Goal: Task Accomplishment & Management: Manage account settings

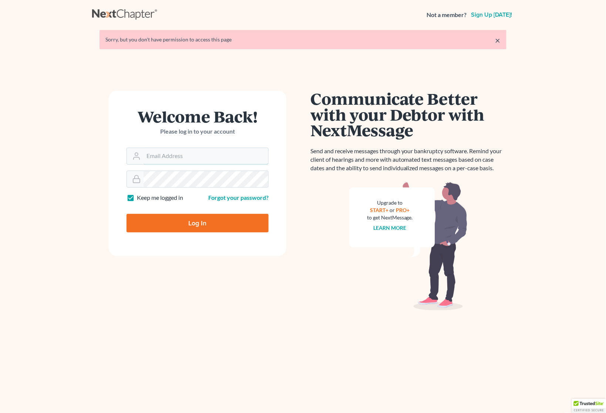
type input "[PERSON_NAME][EMAIL_ADDRESS][DOMAIN_NAME]"
click at [201, 217] on input "Log In" at bounding box center [198, 223] width 142 height 19
type input "Thinking..."
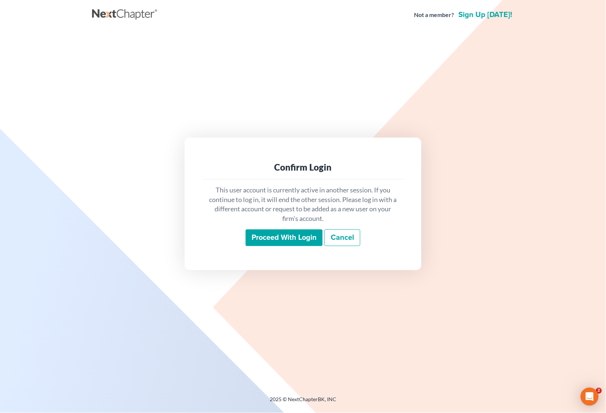
click at [282, 241] on input "Proceed with login" at bounding box center [284, 237] width 77 height 17
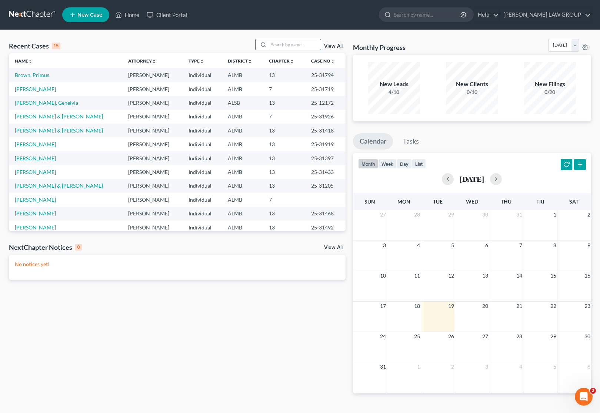
click at [291, 46] on input "search" at bounding box center [295, 44] width 52 height 11
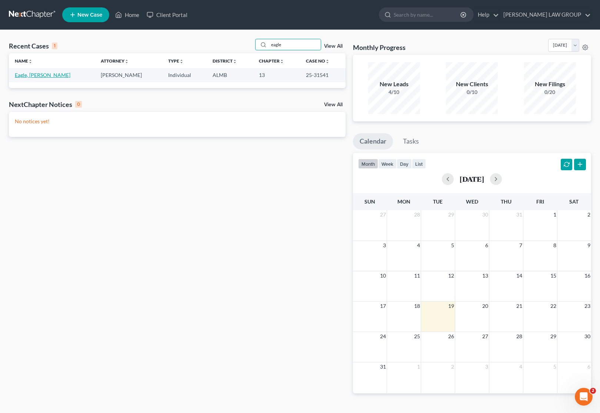
type input "eagle"
click at [28, 73] on link "Eagle, Brenda" at bounding box center [43, 75] width 56 height 6
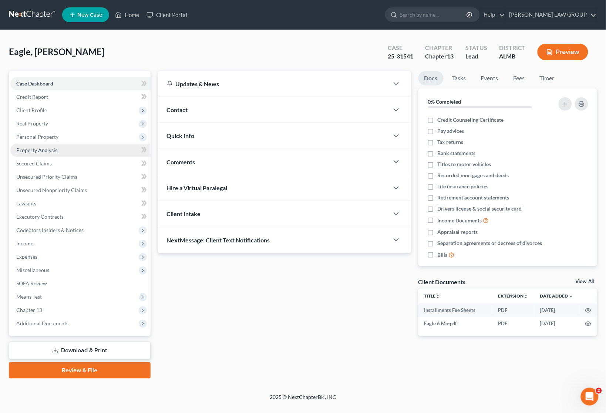
click at [44, 152] on link "Property Analysis" at bounding box center [80, 150] width 140 height 13
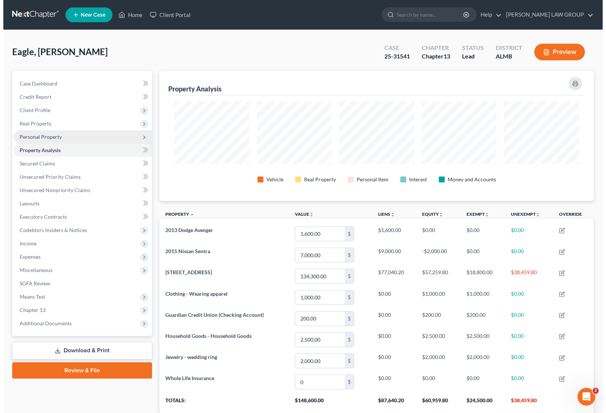
scroll to position [130, 434]
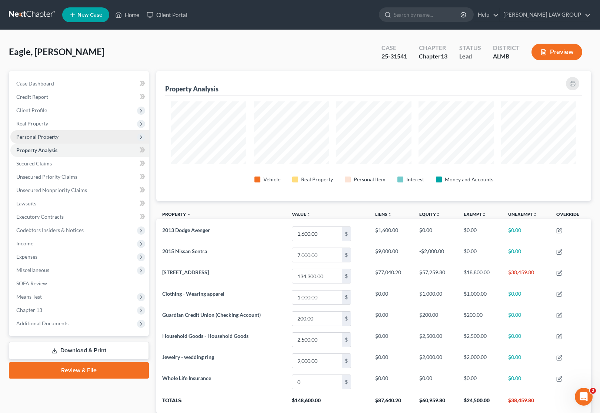
click at [46, 141] on span "Personal Property" at bounding box center [79, 136] width 138 height 13
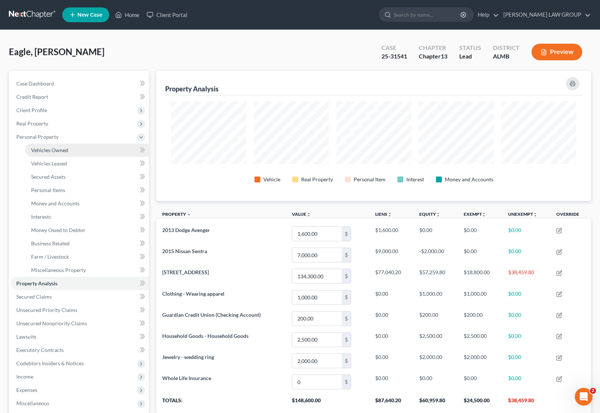
click at [46, 149] on span "Vehicles Owned" at bounding box center [49, 150] width 37 height 6
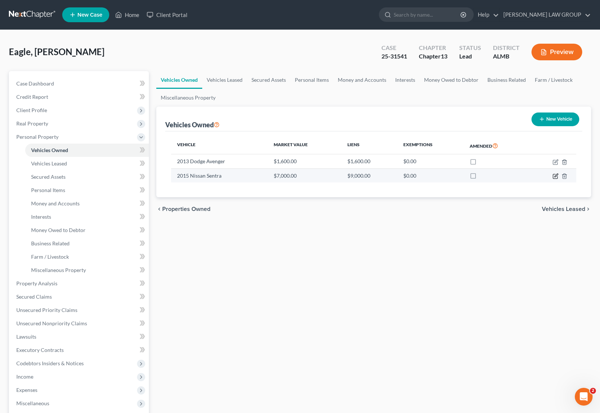
click at [553, 175] on icon "button" at bounding box center [555, 176] width 6 height 6
select select "0"
select select "11"
select select "0"
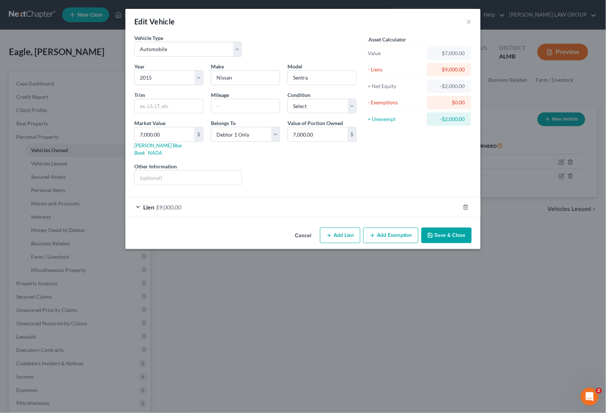
click at [391, 232] on button "Add Exemption" at bounding box center [390, 236] width 55 height 16
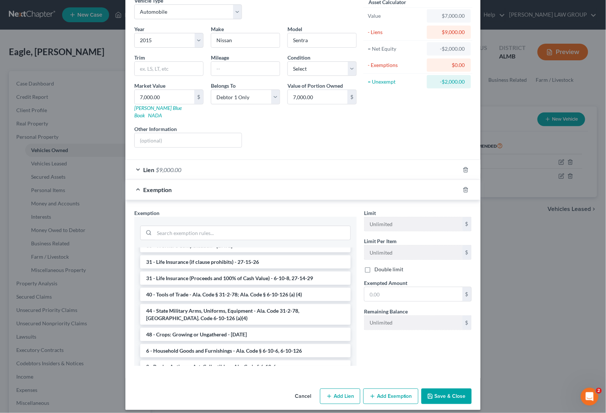
scroll to position [572, 0]
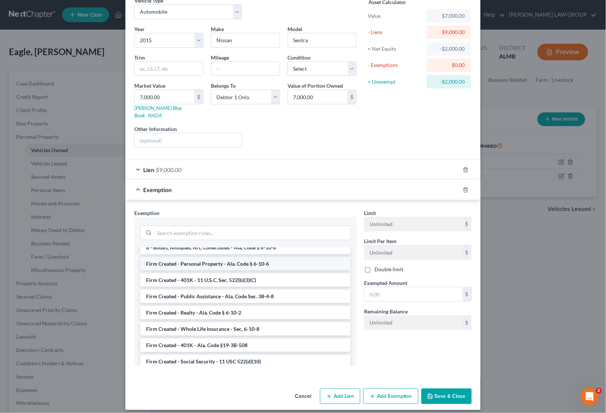
click at [269, 257] on li "Firm Created - Personal Property - Ala. Code § 6-10-6" at bounding box center [245, 263] width 211 height 13
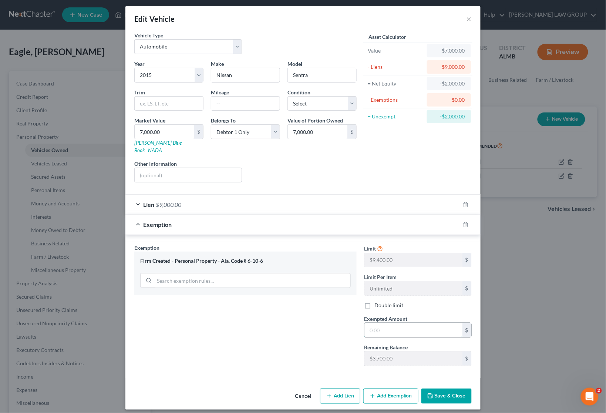
click at [392, 323] on input "text" at bounding box center [414, 330] width 98 height 14
type input "325"
click at [286, 317] on div "Exemption Set must be selected for CA. Exemption * Firm Created - Personal Prop…" at bounding box center [246, 308] width 230 height 128
click at [303, 197] on div "Lien $9,000.00" at bounding box center [292, 205] width 335 height 20
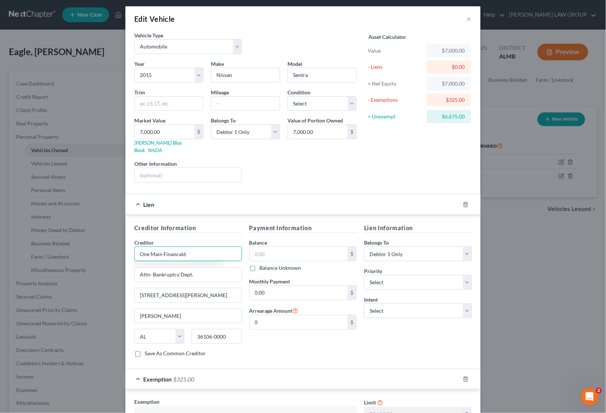
type input "One Main Financal"
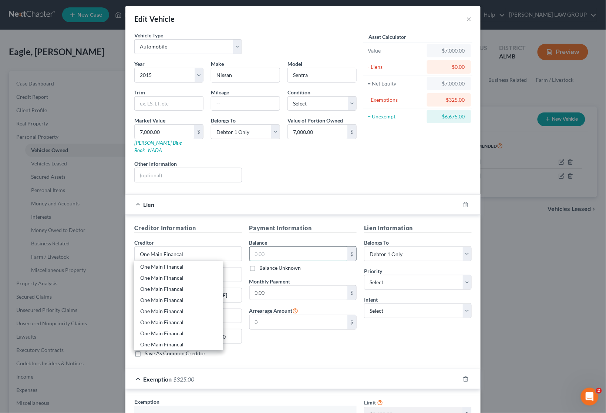
click at [288, 248] on input "text" at bounding box center [299, 254] width 98 height 14
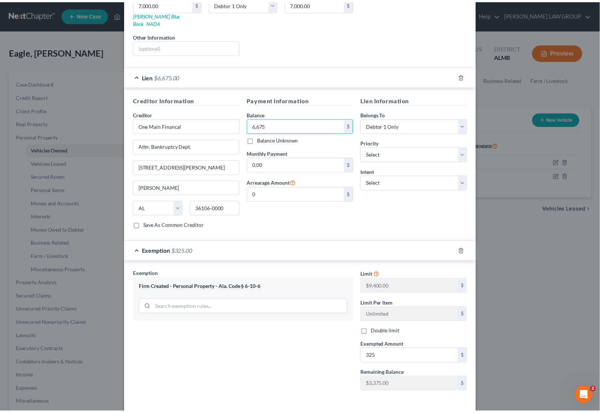
scroll to position [158, 0]
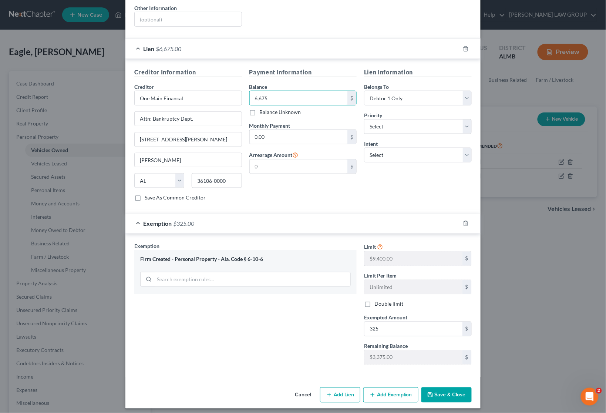
type input "6,675"
click at [442, 388] on button "Save & Close" at bounding box center [447, 396] width 50 height 16
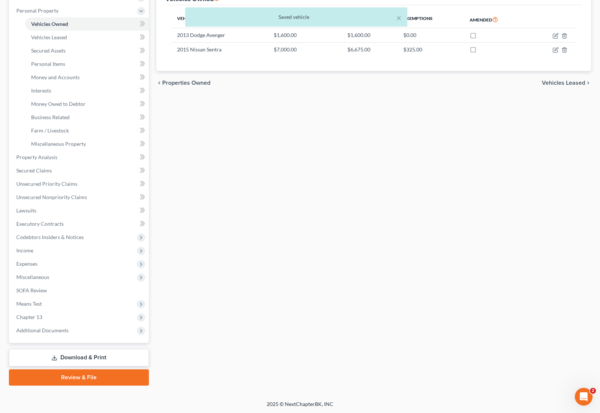
click at [115, 360] on link "Download & Print" at bounding box center [79, 357] width 140 height 17
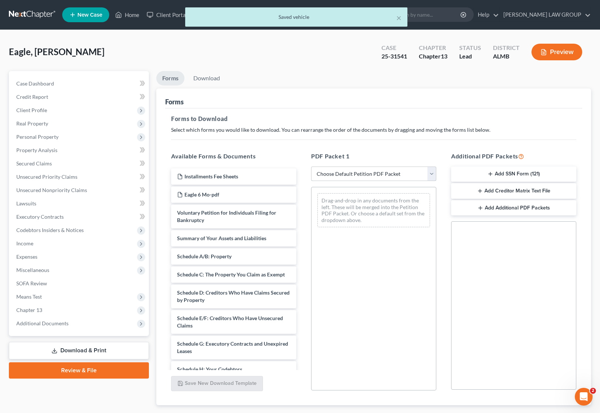
click at [343, 175] on select "Choose Default Petition PDF Packet Complete Bankruptcy Petition (all forms and …" at bounding box center [373, 174] width 125 height 15
select select "2"
click at [311, 167] on select "Choose Default Petition PDF Packet Complete Bankruptcy Petition (all forms and …" at bounding box center [373, 174] width 125 height 15
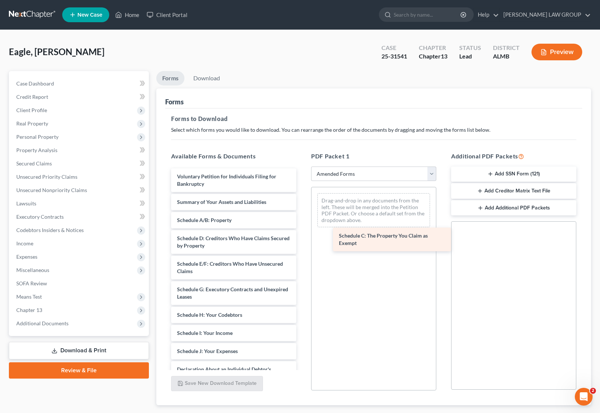
drag, startPoint x: 226, startPoint y: 245, endPoint x: 389, endPoint y: 242, distance: 163.3
click at [302, 242] on div "Schedule C: The Property You Claim as Exempt Voluntary Petition for Individuals…" at bounding box center [233, 342] width 137 height 348
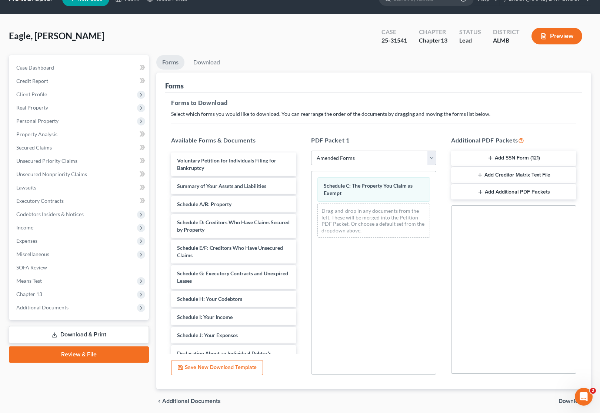
scroll to position [44, 0]
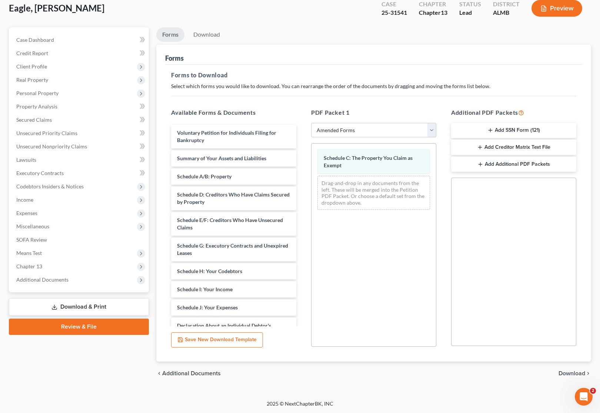
click at [566, 371] on span "Download" at bounding box center [571, 373] width 27 height 6
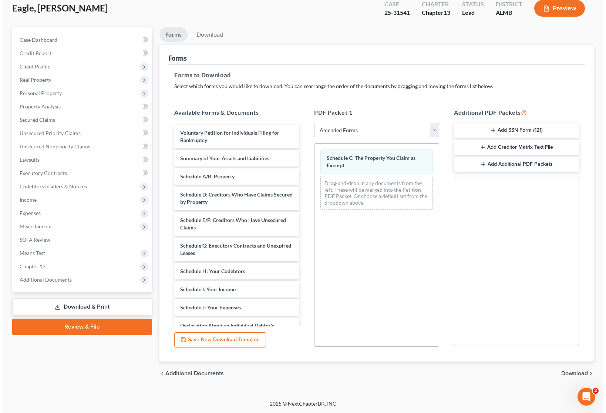
scroll to position [0, 0]
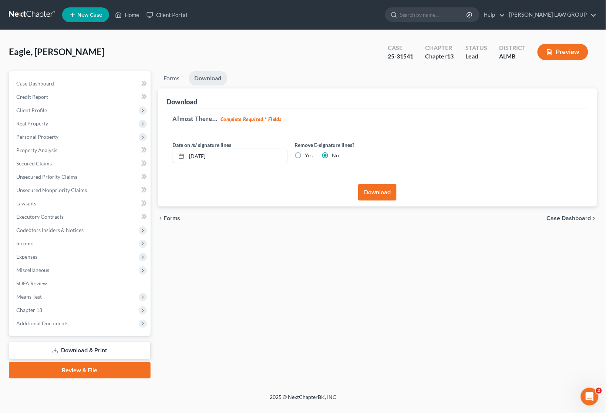
click at [370, 193] on button "Download" at bounding box center [377, 192] width 38 height 16
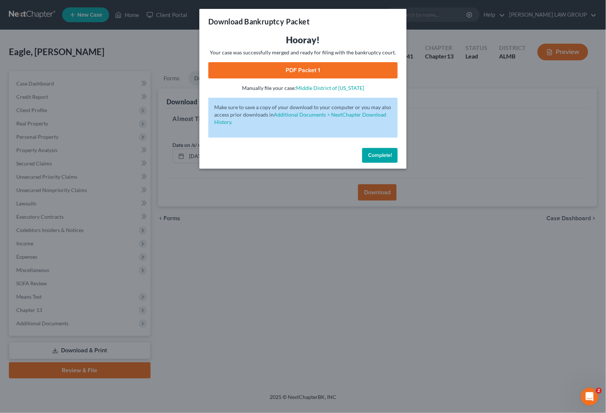
click at [273, 66] on link "PDF Packet 1" at bounding box center [303, 70] width 190 height 16
click at [447, 121] on div "Download Bankruptcy Packet Hooray! Your case was successfully merged and ready …" at bounding box center [303, 206] width 606 height 413
